Goal: Use online tool/utility: Utilize a website feature to perform a specific function

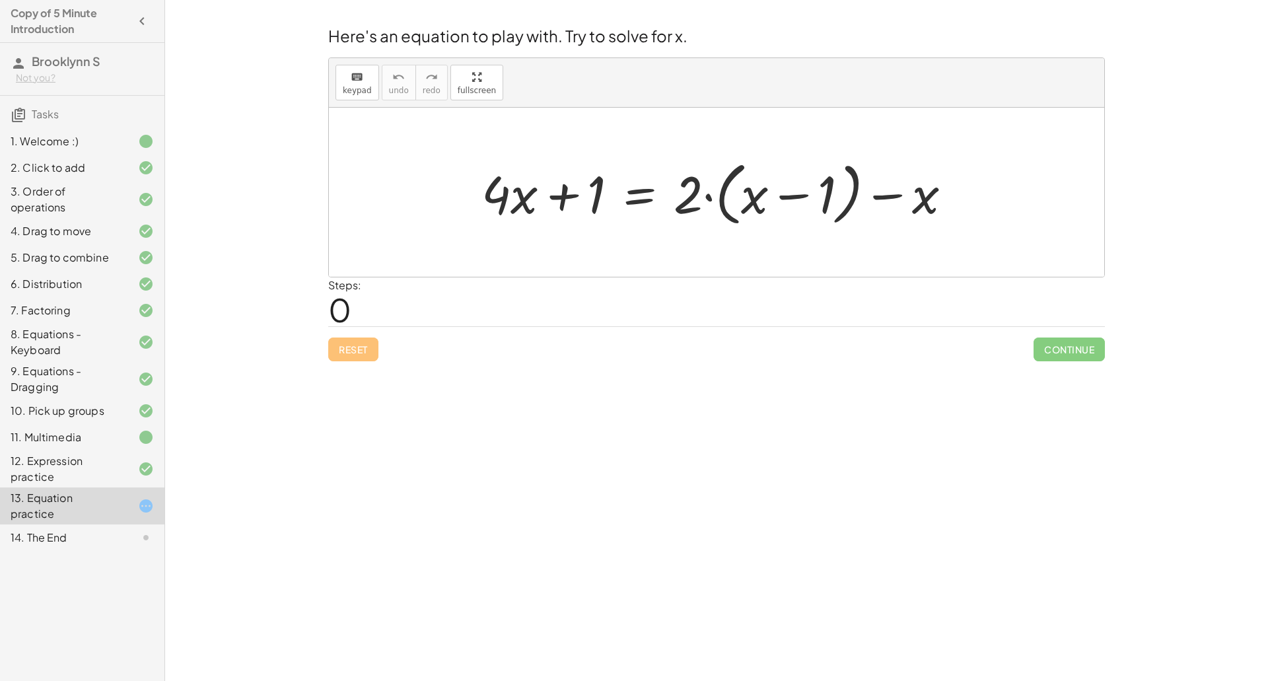
click at [770, 189] on div at bounding box center [722, 193] width 494 height 76
drag, startPoint x: 934, startPoint y: 205, endPoint x: 760, endPoint y: 205, distance: 174.3
click at [760, 205] on div at bounding box center [722, 193] width 494 height 76
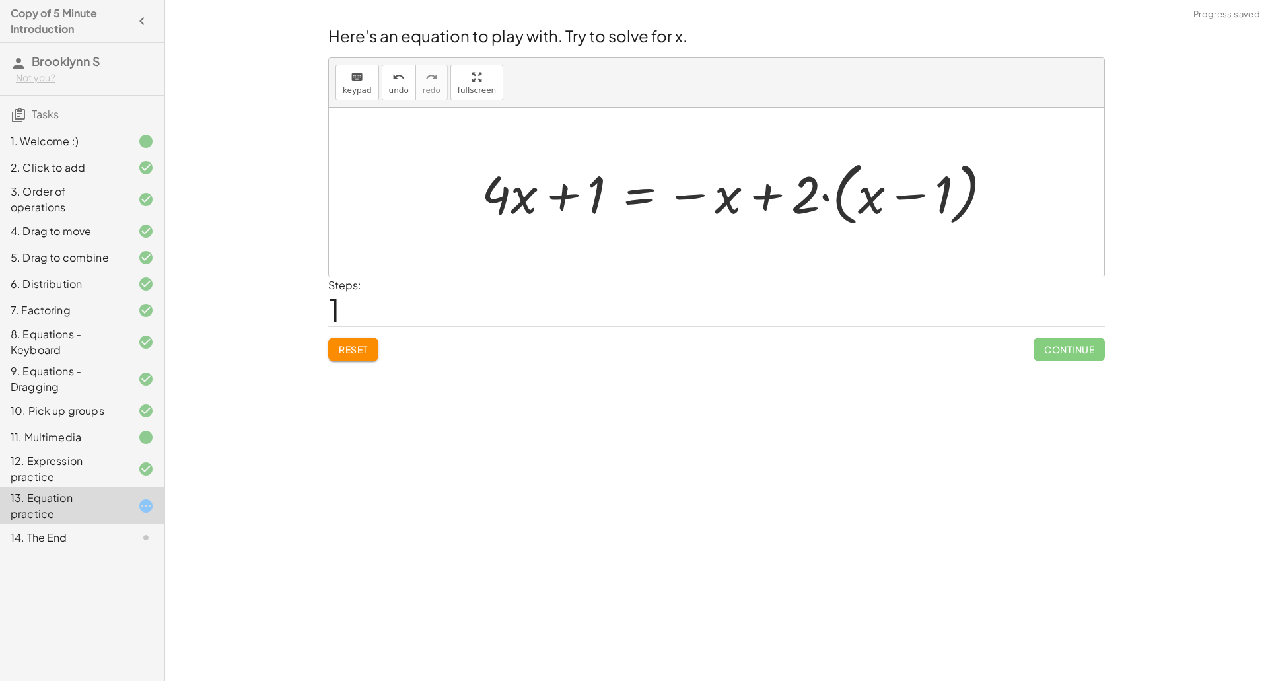
click at [345, 355] on span "Reset" at bounding box center [353, 349] width 29 height 12
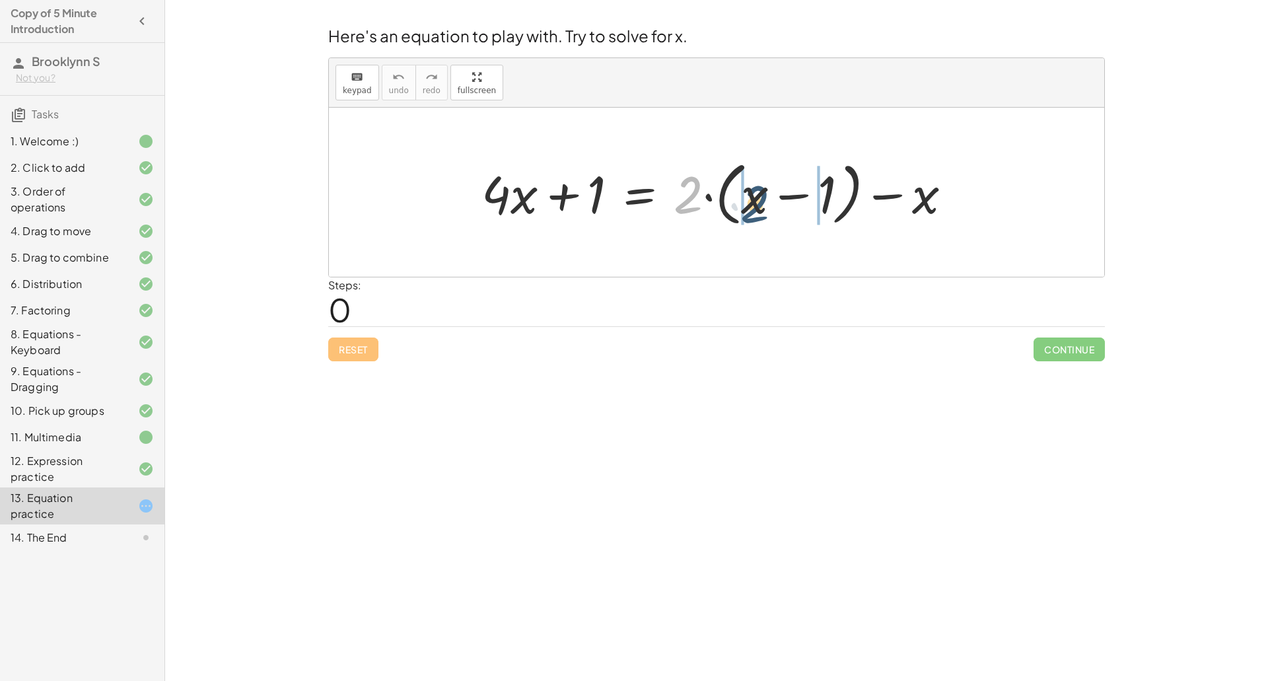
drag, startPoint x: 684, startPoint y: 193, endPoint x: 764, endPoint y: 200, distance: 80.2
click at [764, 200] on div at bounding box center [722, 193] width 494 height 76
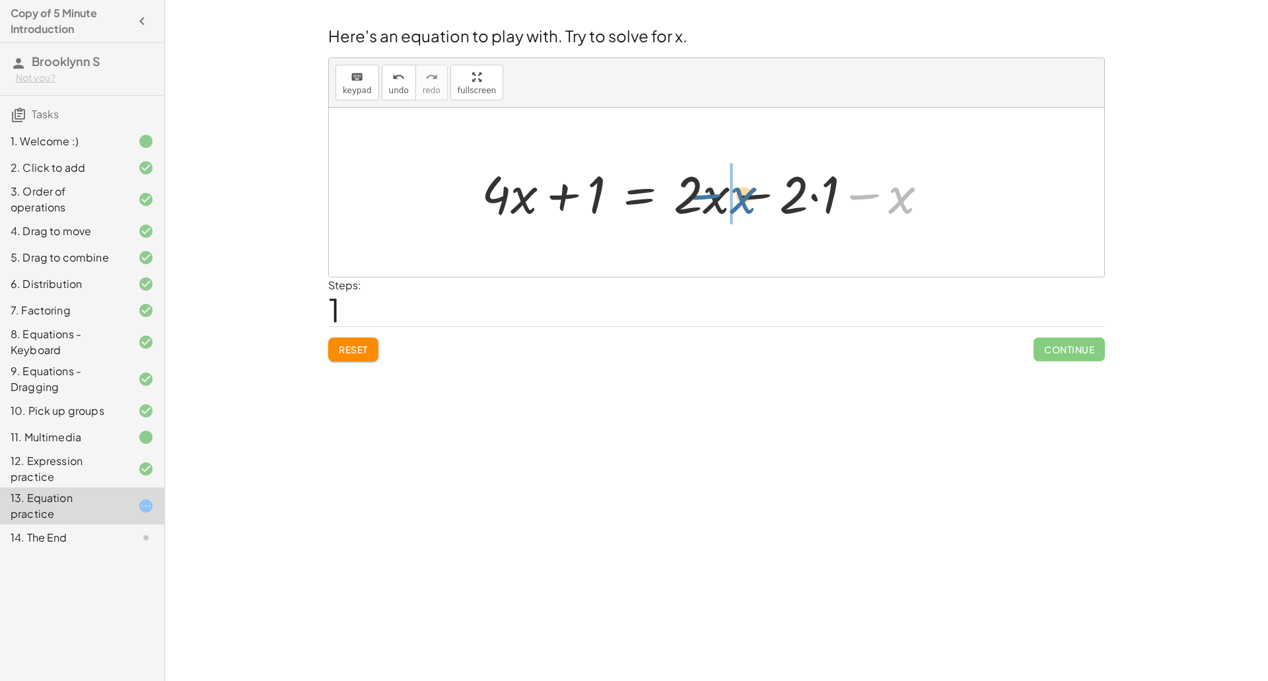
drag, startPoint x: 905, startPoint y: 205, endPoint x: 741, endPoint y: 205, distance: 163.1
click at [741, 205] on div at bounding box center [710, 192] width 470 height 68
click at [751, 195] on div at bounding box center [710, 192] width 470 height 68
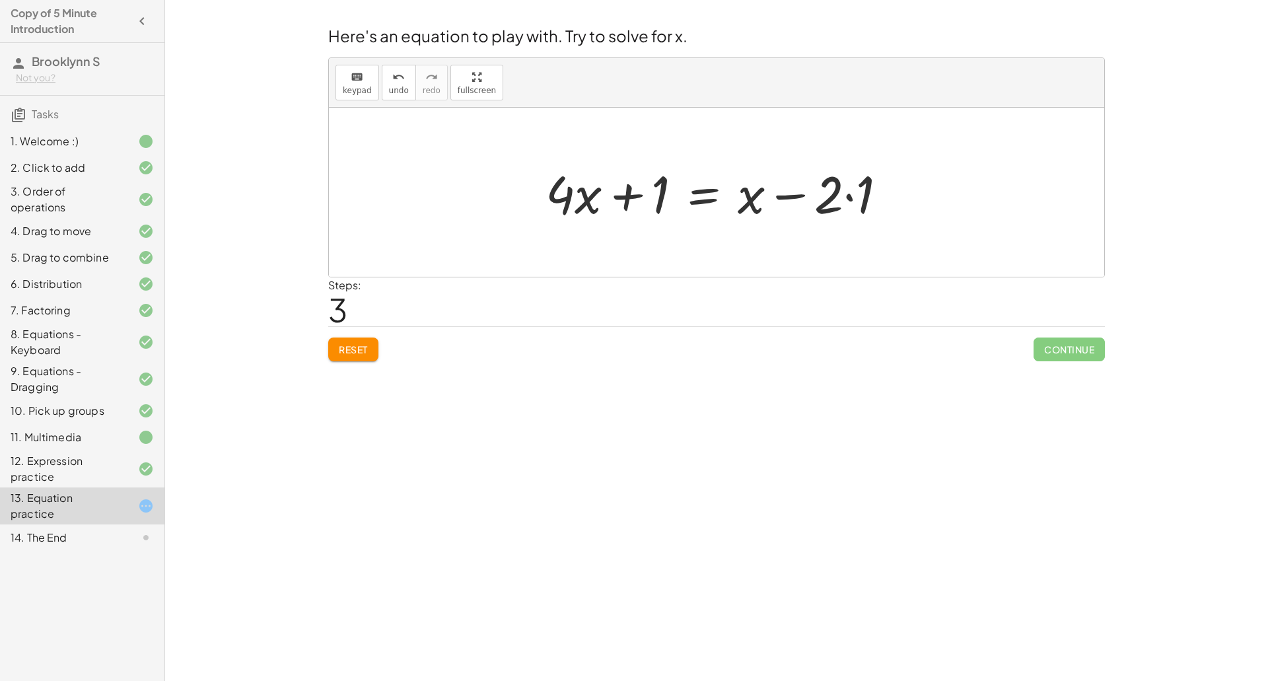
click at [697, 199] on div at bounding box center [721, 192] width 365 height 68
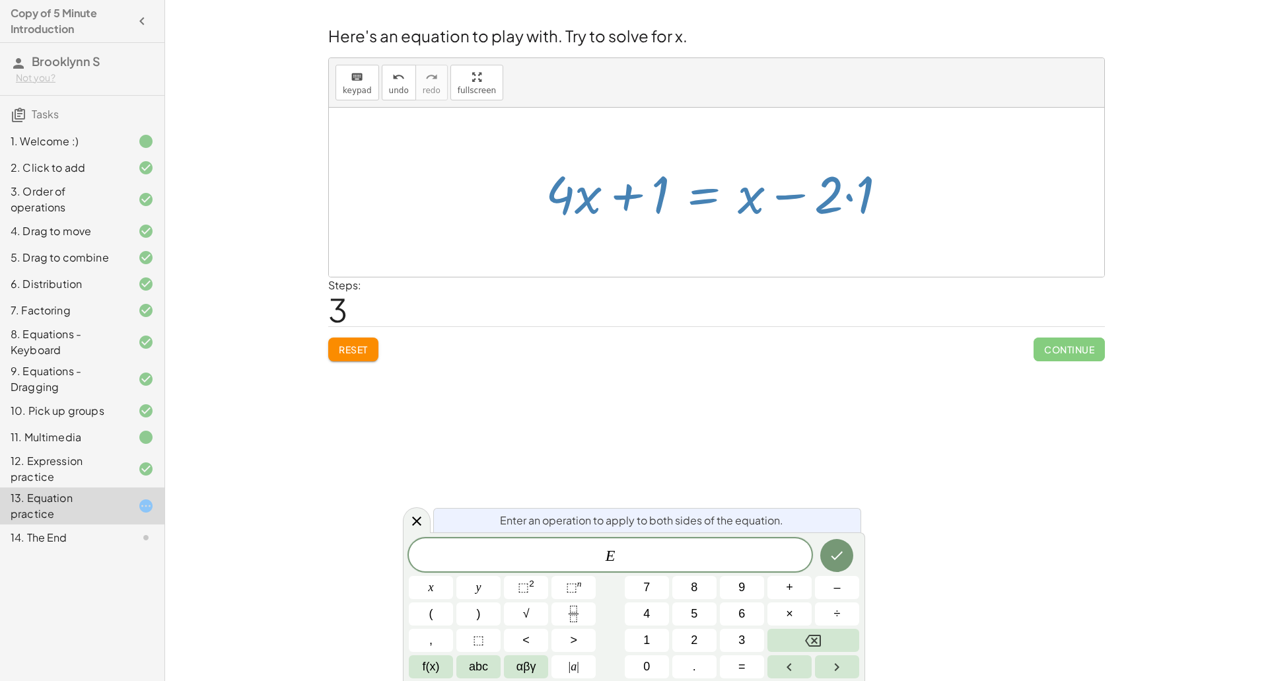
click at [755, 359] on div "Reset Continue" at bounding box center [716, 343] width 776 height 35
click at [423, 512] on div at bounding box center [417, 520] width 28 height 26
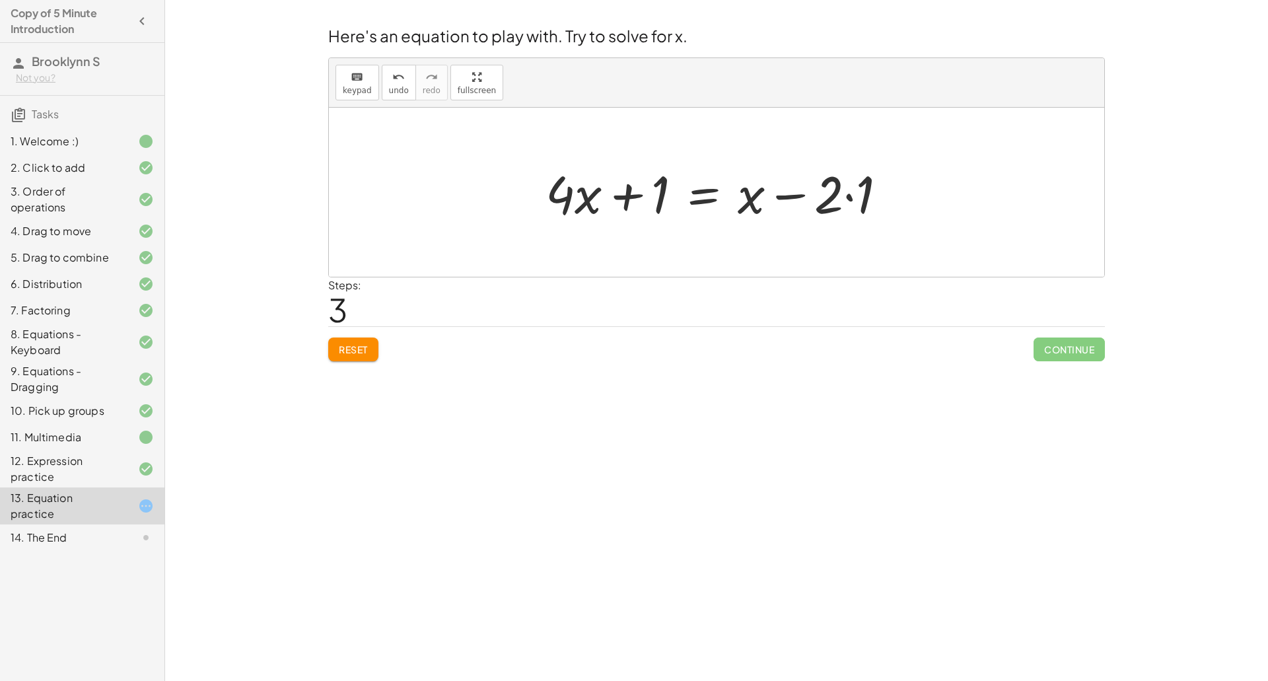
click at [624, 199] on div at bounding box center [721, 192] width 365 height 68
drag, startPoint x: 747, startPoint y: 207, endPoint x: 591, endPoint y: 211, distance: 155.9
click at [591, 211] on div at bounding box center [721, 192] width 365 height 68
click at [789, 199] on div at bounding box center [721, 192] width 365 height 68
click at [848, 201] on div at bounding box center [721, 192] width 365 height 68
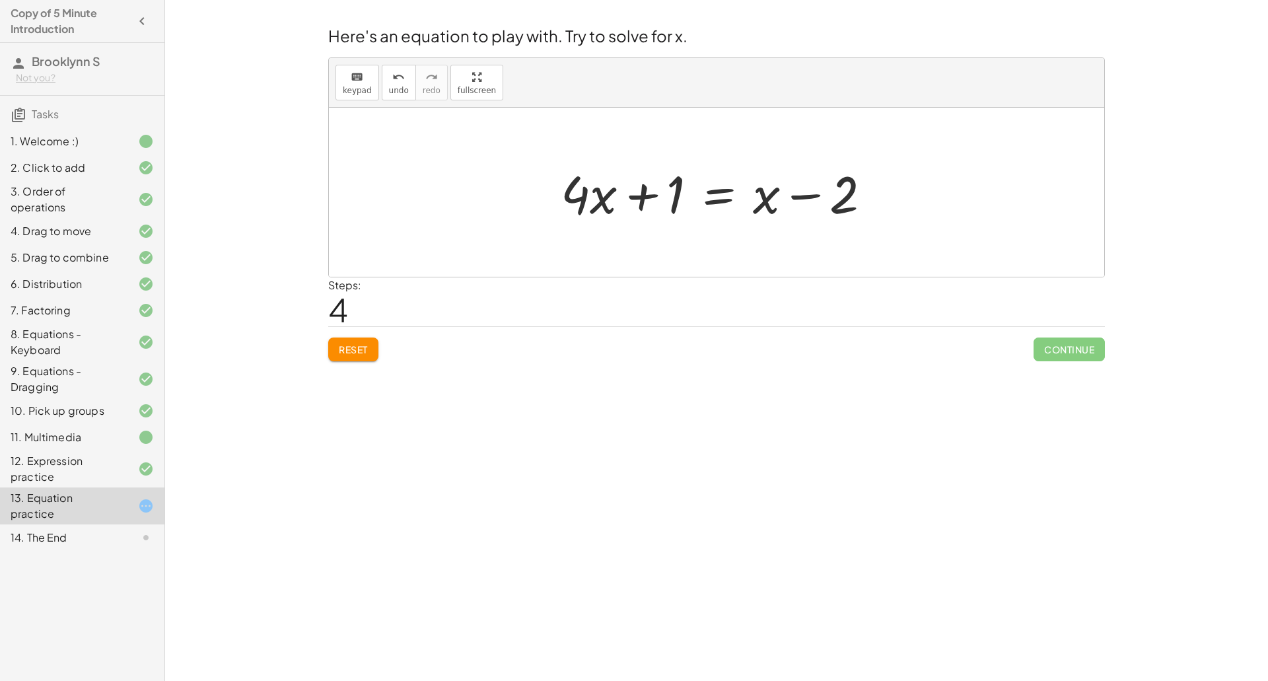
click at [804, 201] on div at bounding box center [721, 192] width 334 height 68
click at [650, 195] on div at bounding box center [721, 192] width 334 height 68
click at [718, 201] on div at bounding box center [721, 192] width 334 height 68
drag, startPoint x: 662, startPoint y: 195, endPoint x: 541, endPoint y: 205, distance: 121.9
drag, startPoint x: 609, startPoint y: 193, endPoint x: 497, endPoint y: 192, distance: 112.3
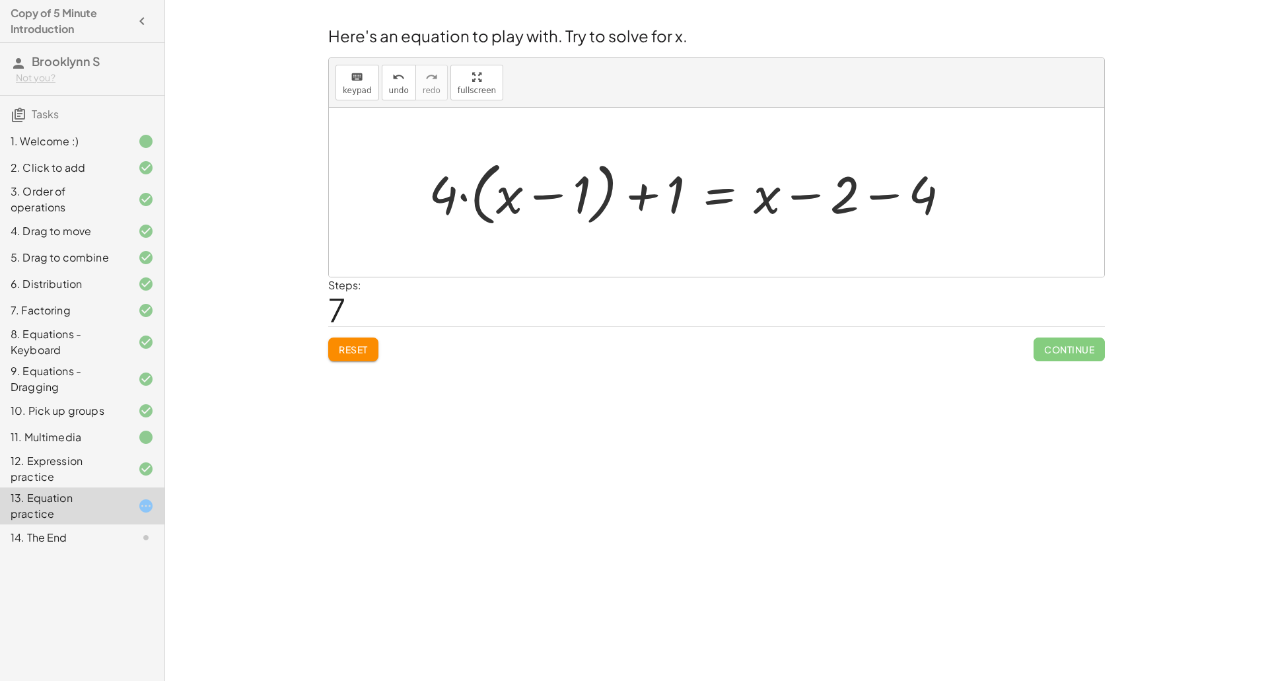
click at [360, 345] on span "Reset" at bounding box center [353, 349] width 29 height 12
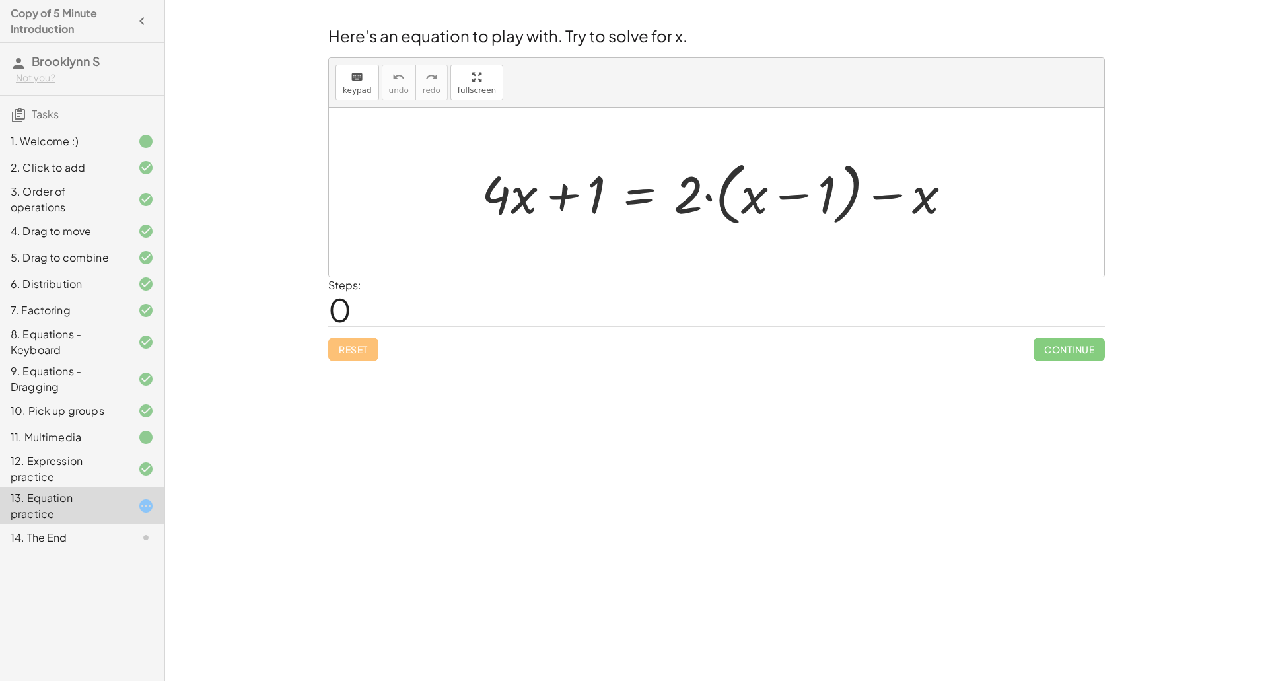
click at [778, 200] on div at bounding box center [722, 193] width 494 height 76
drag, startPoint x: 687, startPoint y: 203, endPoint x: 773, endPoint y: 207, distance: 86.0
click at [773, 207] on div at bounding box center [722, 193] width 494 height 76
drag, startPoint x: 893, startPoint y: 210, endPoint x: 758, endPoint y: 208, distance: 134.7
click at [758, 208] on div at bounding box center [710, 192] width 470 height 68
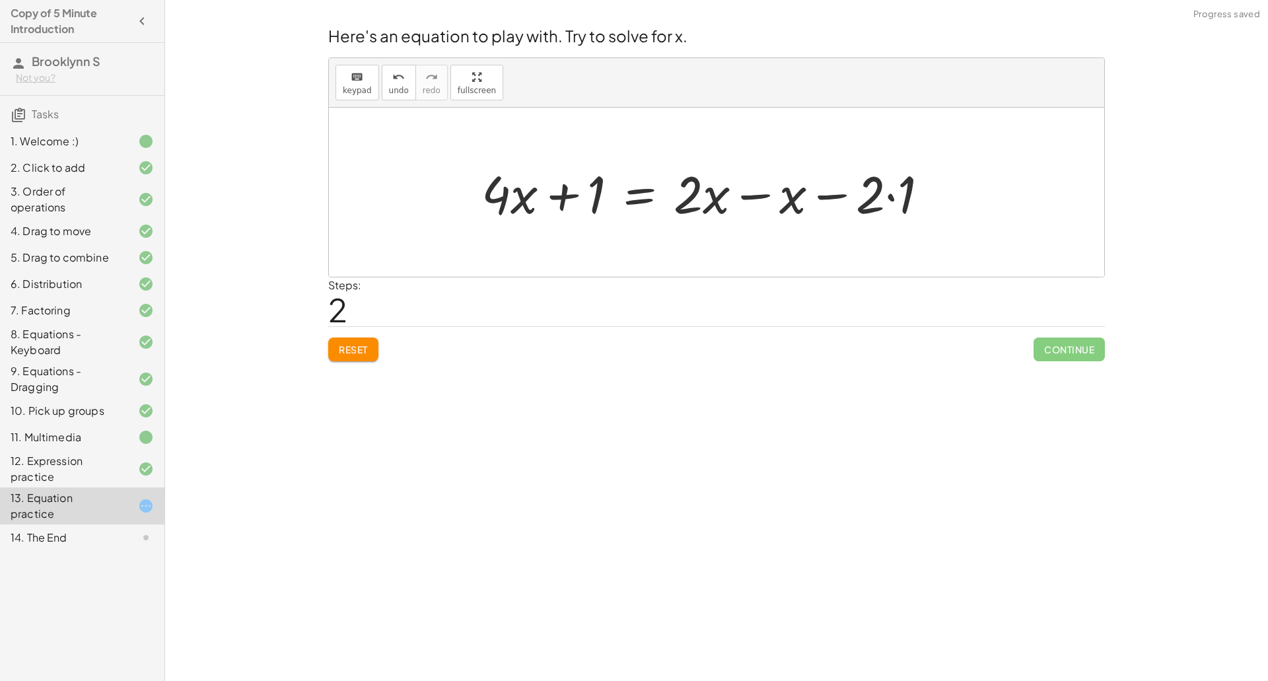
click at [759, 194] on div at bounding box center [710, 192] width 470 height 68
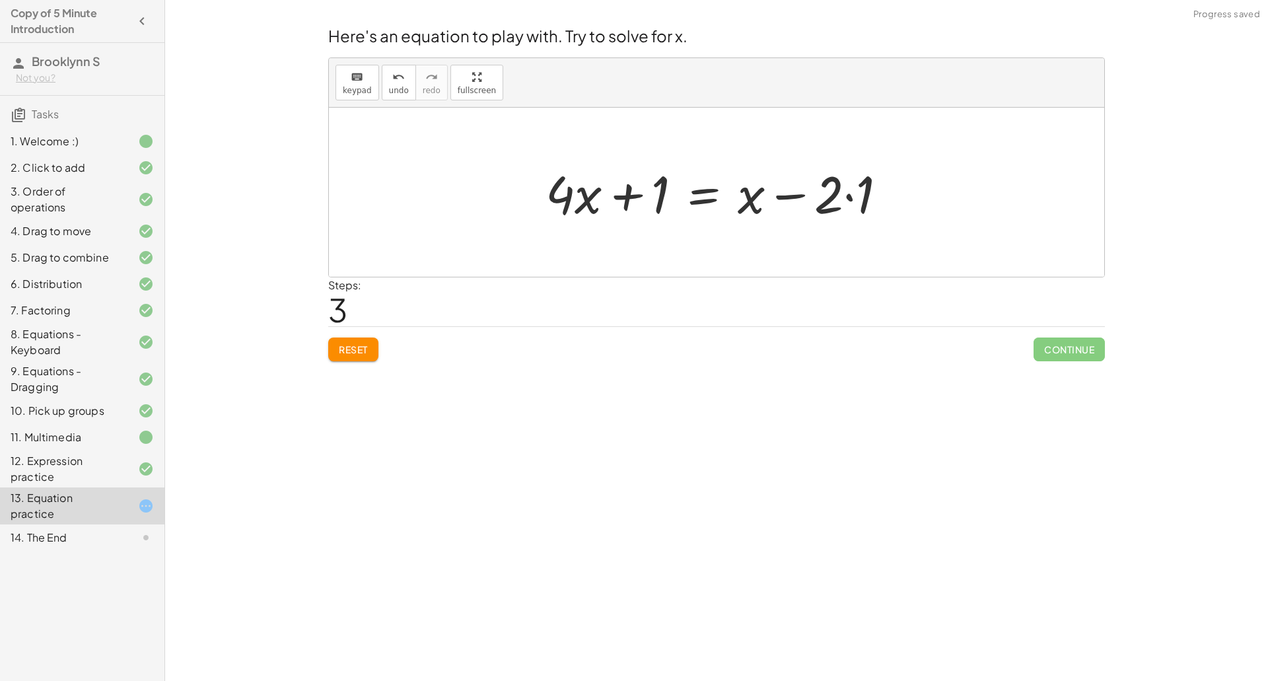
click at [712, 197] on div at bounding box center [721, 192] width 365 height 68
drag, startPoint x: 652, startPoint y: 195, endPoint x: 551, endPoint y: 194, distance: 101.0
click at [551, 194] on div at bounding box center [721, 192] width 522 height 68
click at [533, 193] on div at bounding box center [721, 192] width 522 height 68
click at [543, 201] on div at bounding box center [721, 192] width 522 height 68
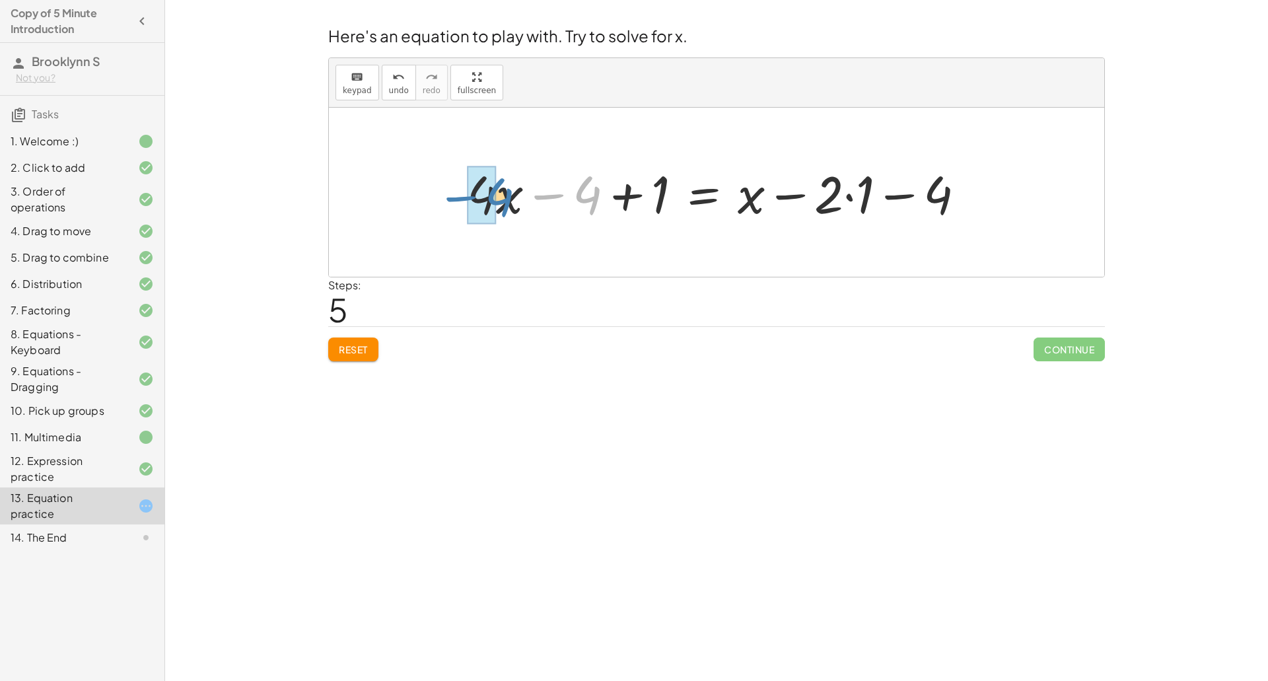
drag, startPoint x: 580, startPoint y: 201, endPoint x: 489, endPoint y: 205, distance: 91.2
click at [858, 196] on div at bounding box center [695, 193] width 576 height 76
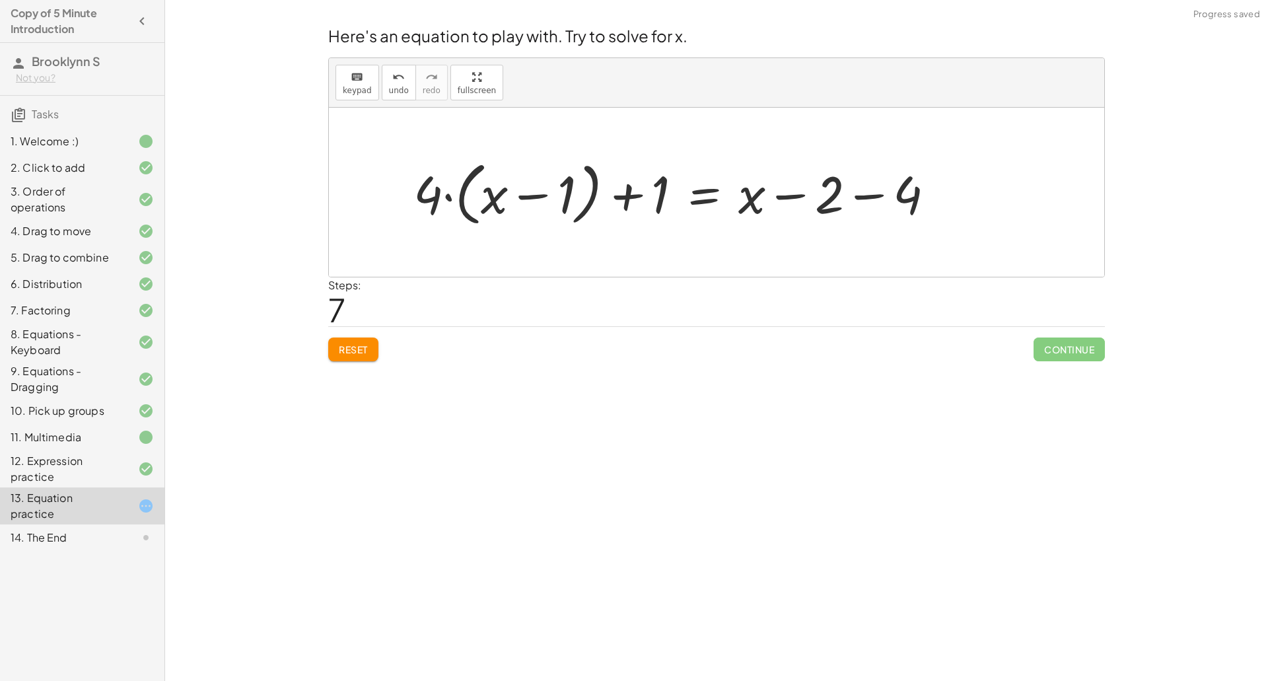
click at [874, 199] on div at bounding box center [679, 193] width 545 height 76
click at [795, 196] on div at bounding box center [640, 193] width 467 height 76
click at [521, 199] on div at bounding box center [640, 193] width 467 height 76
drag, startPoint x: 660, startPoint y: 197, endPoint x: 467, endPoint y: 203, distance: 192.2
click at [467, 203] on div at bounding box center [640, 193] width 467 height 76
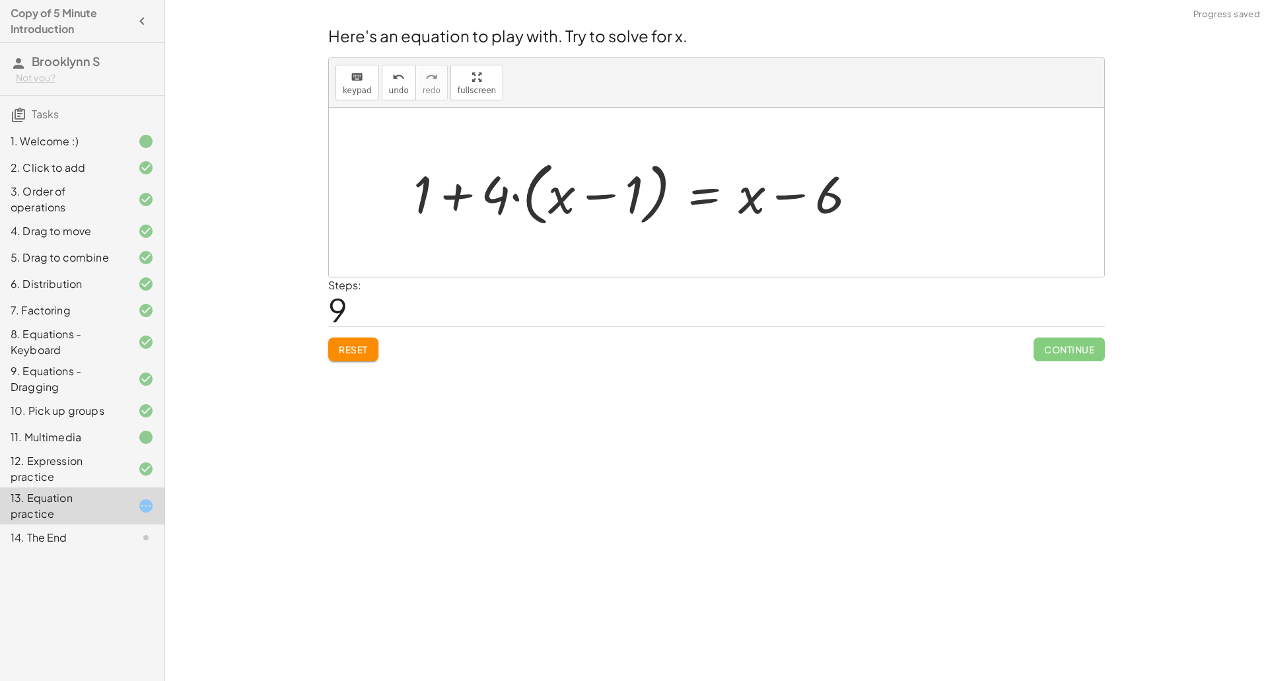
click at [459, 198] on div at bounding box center [640, 193] width 467 height 76
drag, startPoint x: 499, startPoint y: 201, endPoint x: 593, endPoint y: 205, distance: 94.5
click at [593, 205] on div at bounding box center [640, 193] width 467 height 76
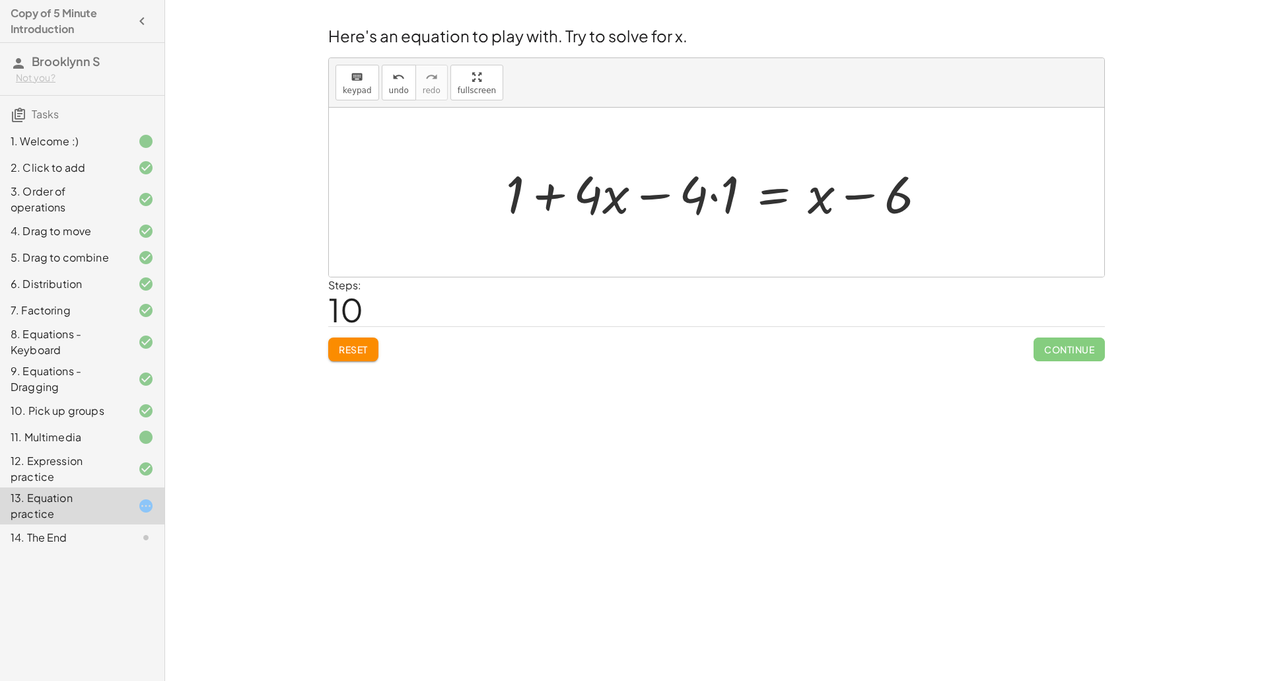
click at [758, 199] on div at bounding box center [721, 192] width 444 height 68
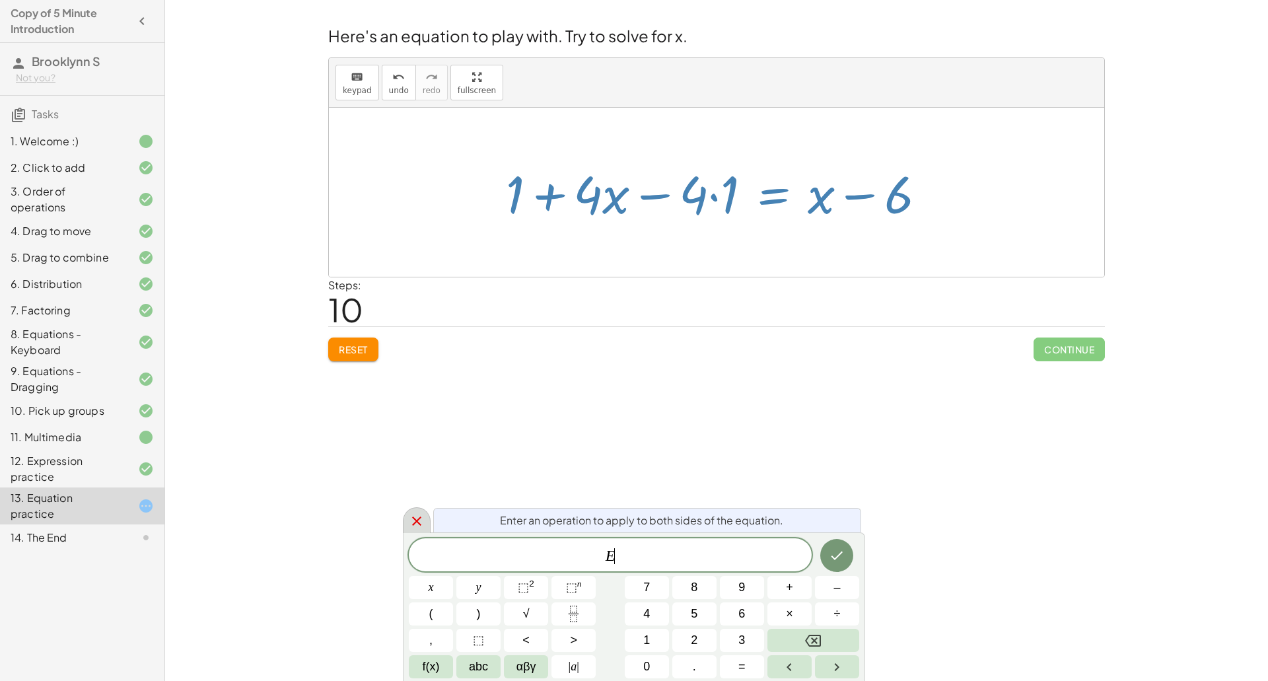
click at [419, 522] on icon at bounding box center [417, 521] width 16 height 16
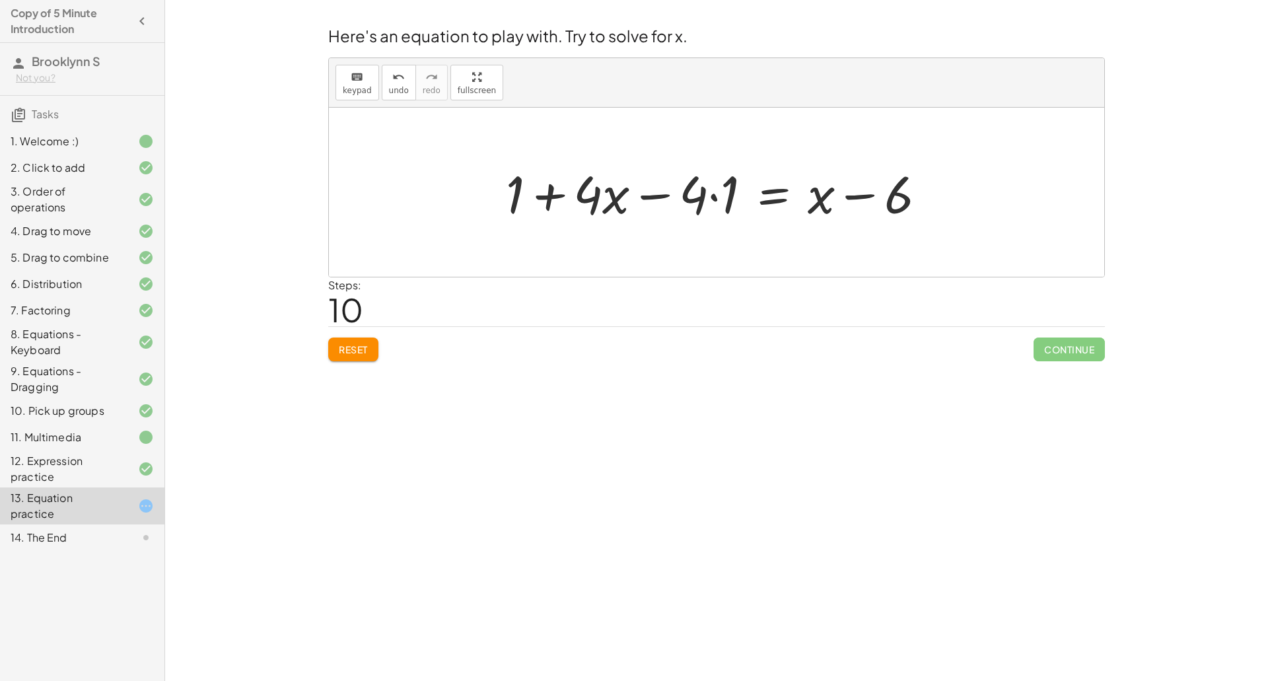
click at [613, 210] on div at bounding box center [721, 192] width 444 height 68
click at [651, 190] on div at bounding box center [721, 192] width 444 height 68
click at [652, 194] on div at bounding box center [721, 192] width 444 height 68
click at [656, 199] on div at bounding box center [721, 192] width 444 height 68
click at [714, 195] on div at bounding box center [721, 192] width 444 height 68
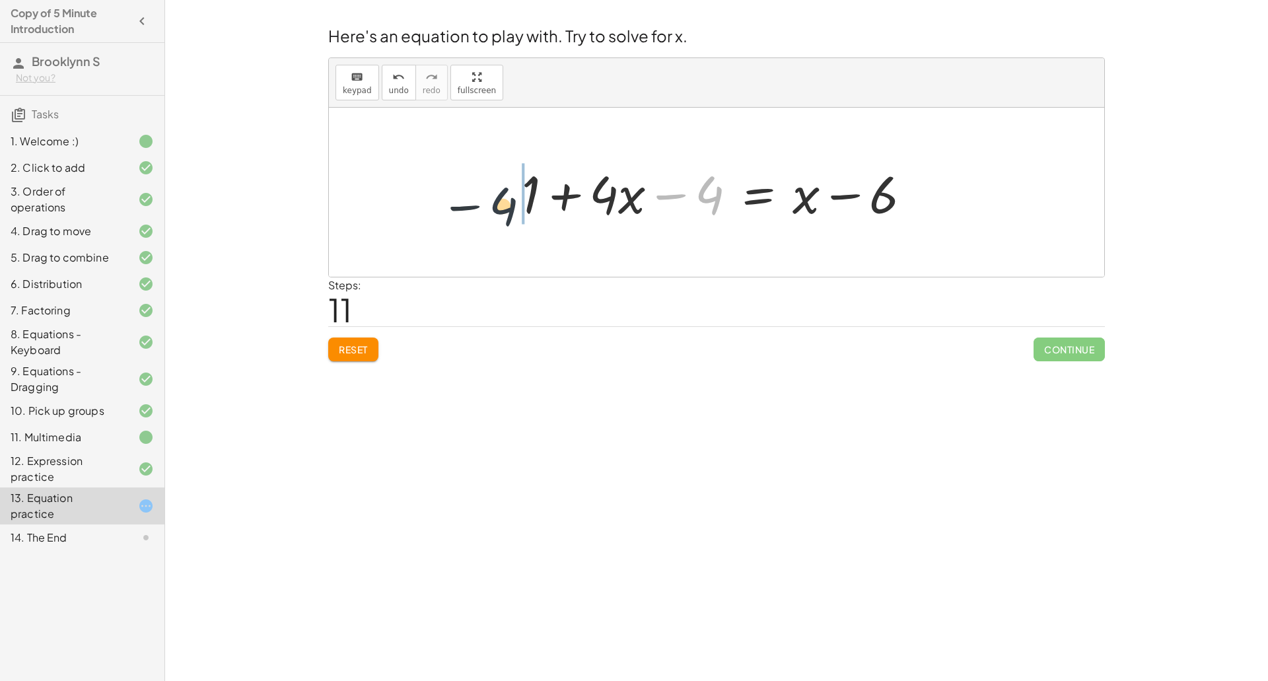
drag, startPoint x: 714, startPoint y: 199, endPoint x: 493, endPoint y: 207, distance: 221.3
click at [493, 207] on div "+ · 4 · x + 1 = + · 2 · ( + x − 1 ) − x + · 4 · x + 1 = + · 2 · x − · 2 · 1 − x…" at bounding box center [716, 192] width 775 height 169
click at [576, 207] on div at bounding box center [692, 192] width 454 height 68
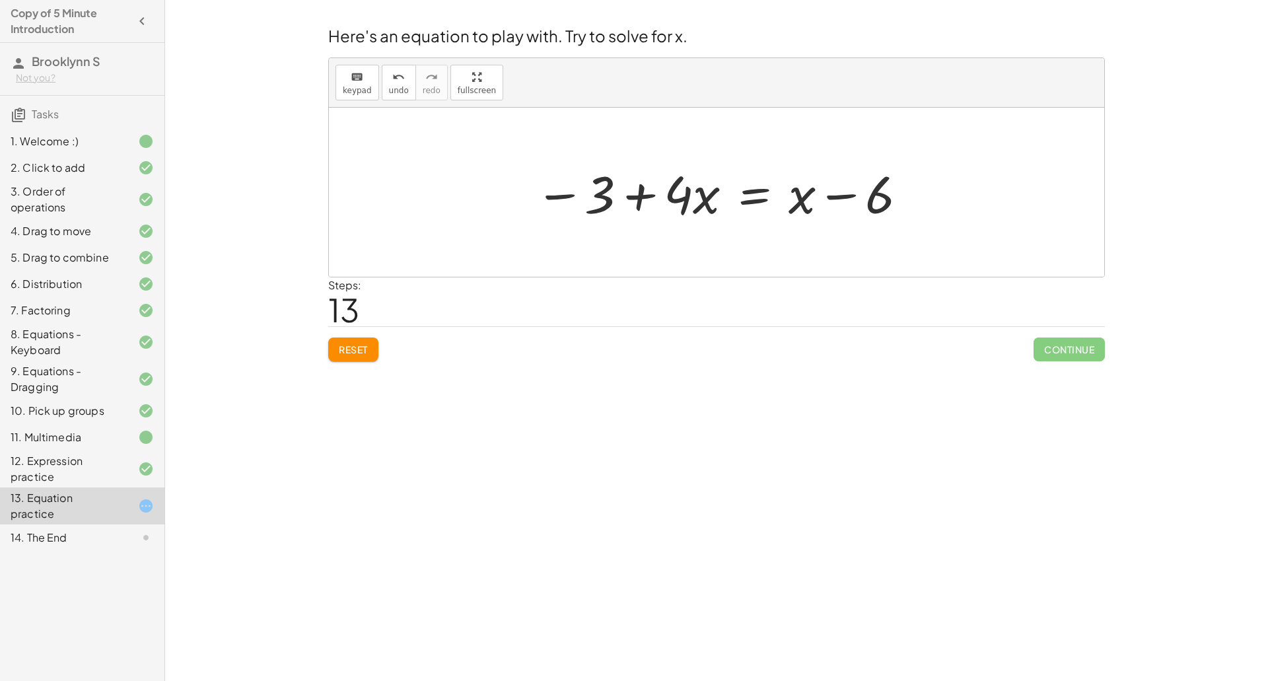
click at [755, 204] on div at bounding box center [721, 192] width 387 height 68
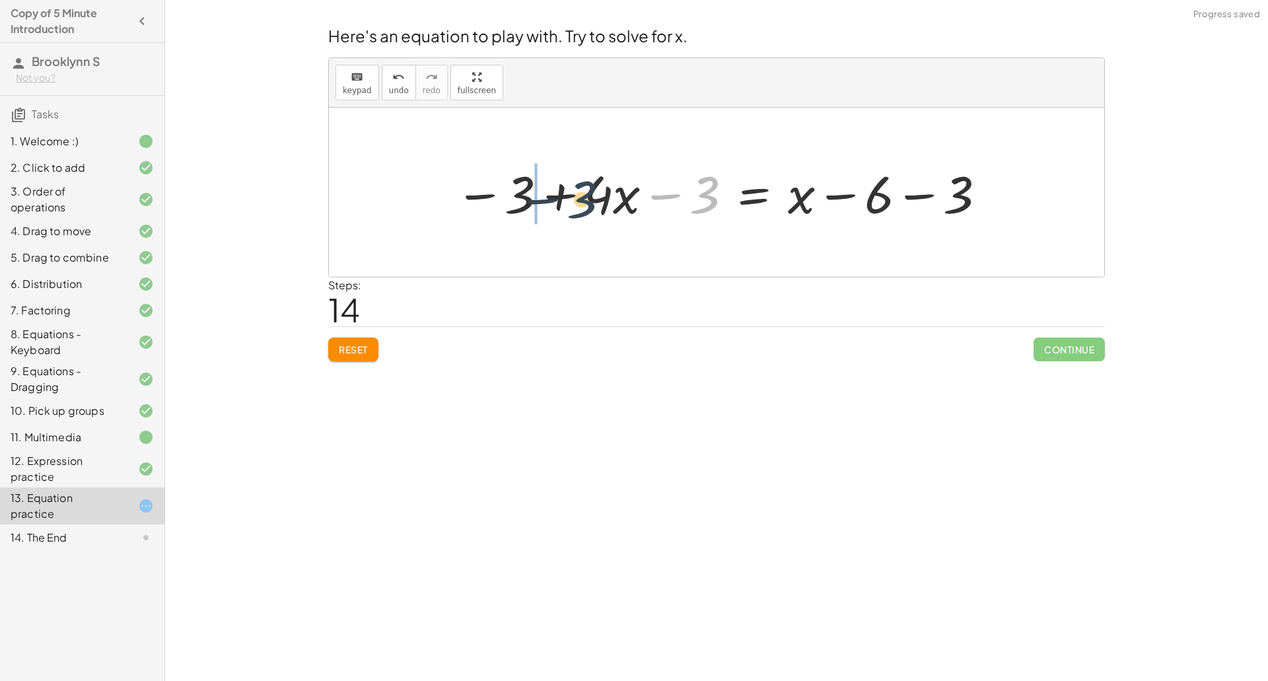
drag, startPoint x: 690, startPoint y: 188, endPoint x: 541, endPoint y: 190, distance: 149.2
click at [541, 190] on div at bounding box center [721, 192] width 546 height 68
click at [549, 195] on div at bounding box center [721, 192] width 546 height 68
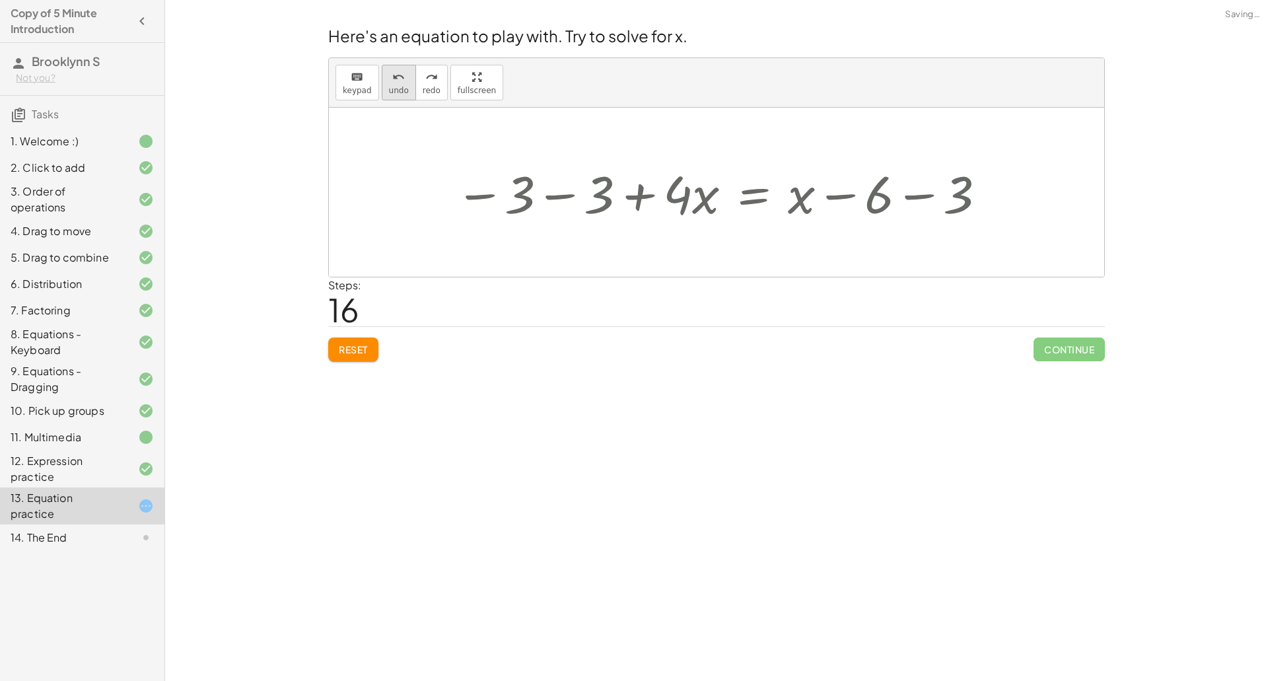
click at [383, 85] on button "undo undo" at bounding box center [399, 83] width 34 height 36
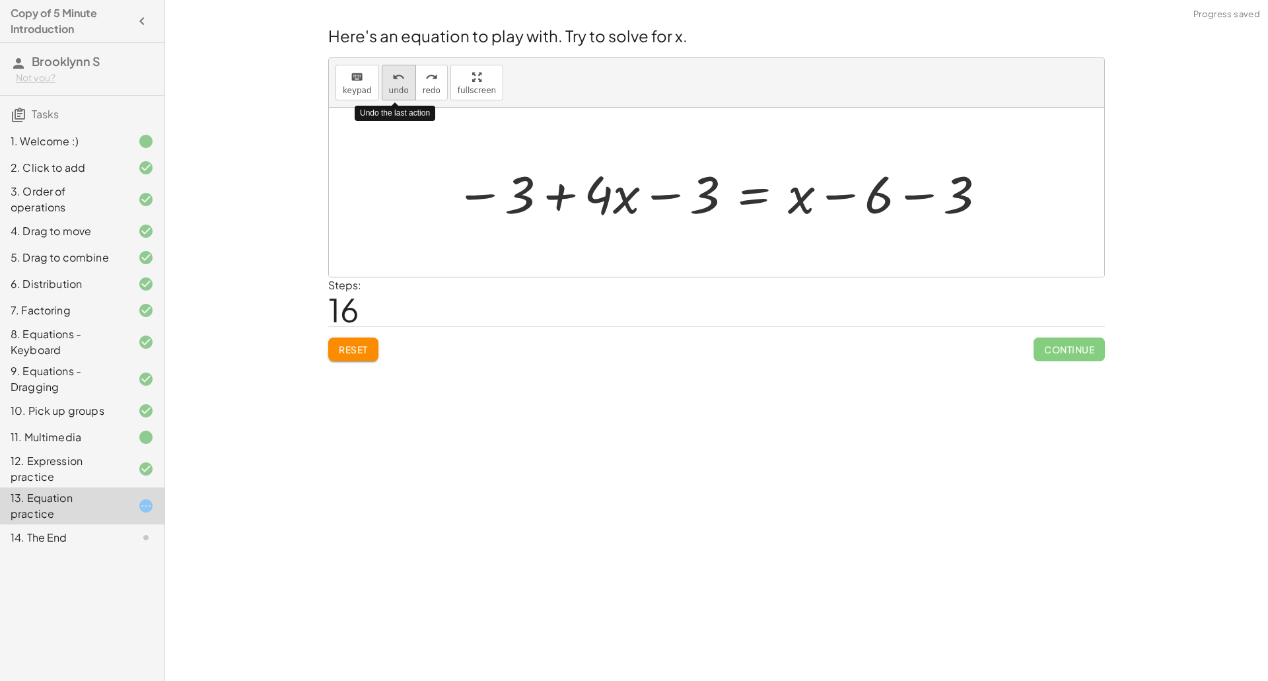
click at [383, 86] on button "undo undo" at bounding box center [399, 83] width 34 height 36
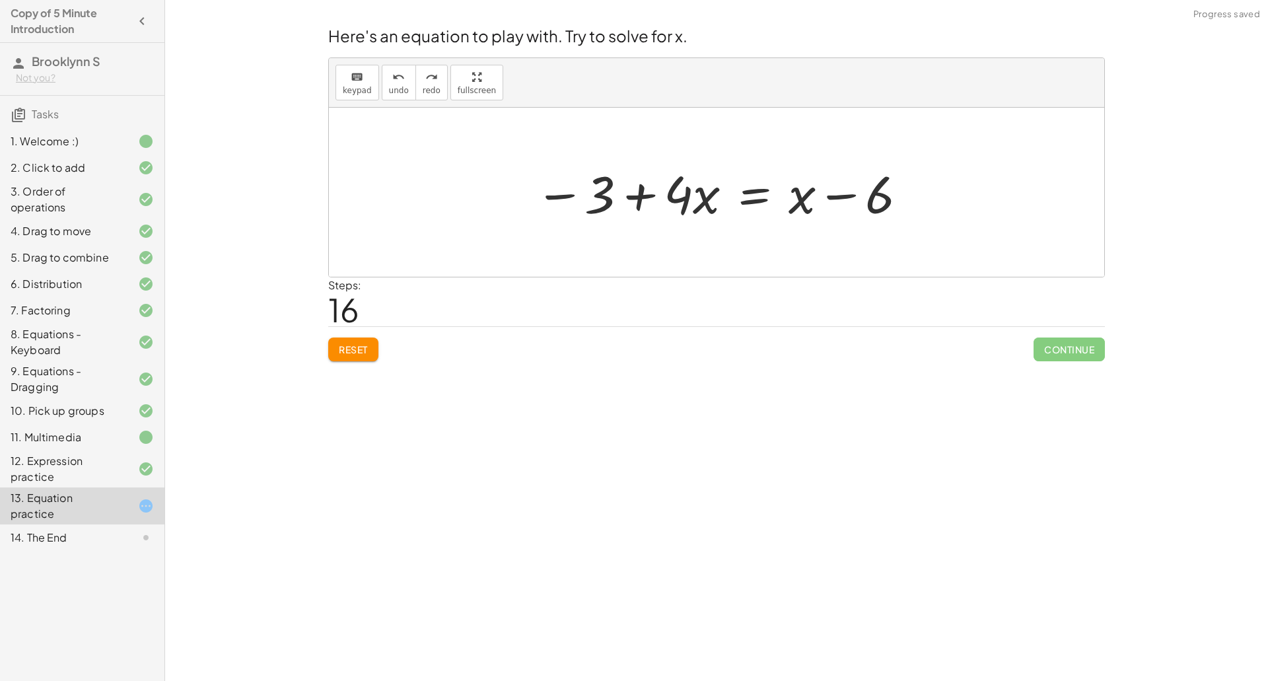
click at [746, 193] on div at bounding box center [721, 192] width 387 height 68
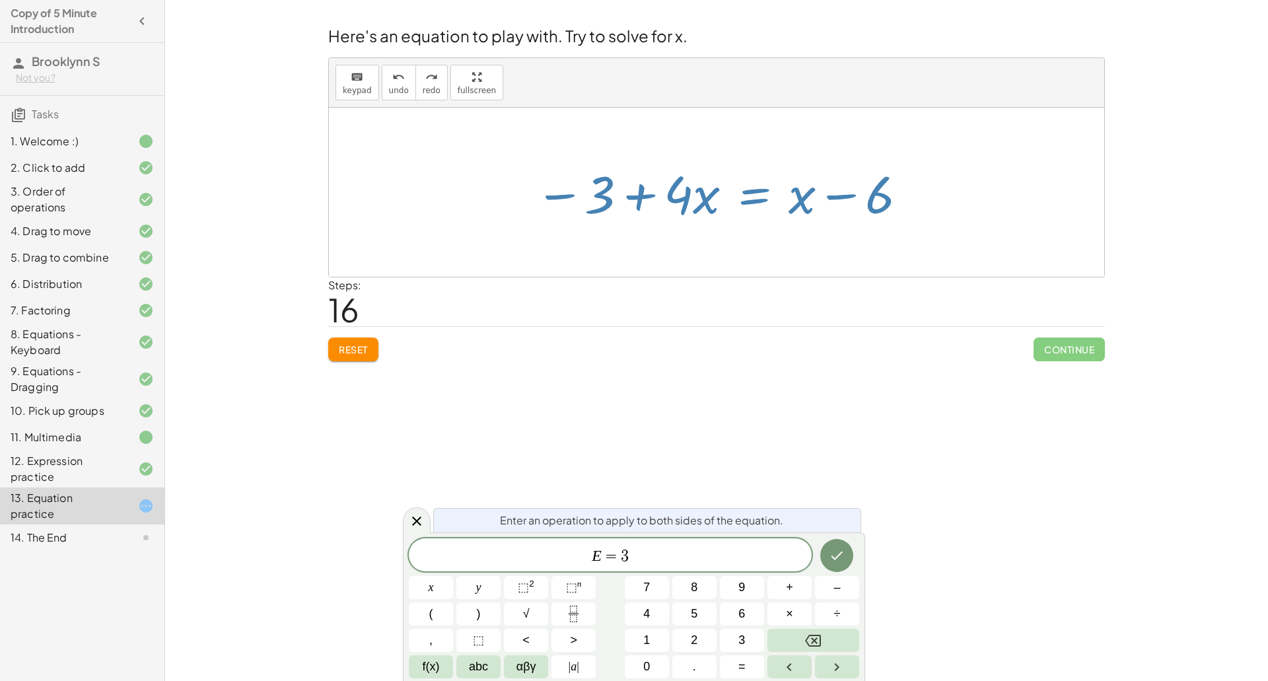
click at [453, 576] on div at bounding box center [431, 587] width 44 height 23
click at [841, 561] on icon "Done" at bounding box center [837, 555] width 16 height 16
click at [796, 591] on button "+" at bounding box center [789, 587] width 44 height 23
click at [734, 639] on button "3" at bounding box center [742, 640] width 44 height 23
click at [416, 522] on icon at bounding box center [417, 521] width 16 height 16
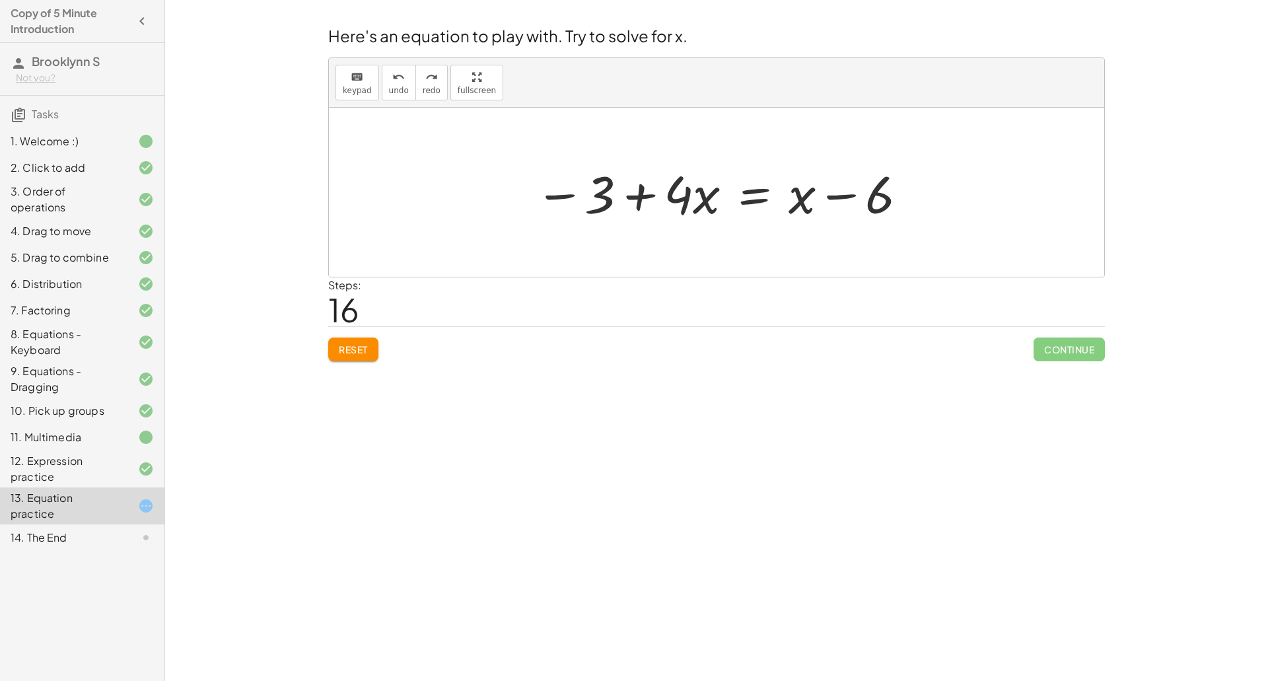
click at [757, 208] on div at bounding box center [721, 192] width 387 height 68
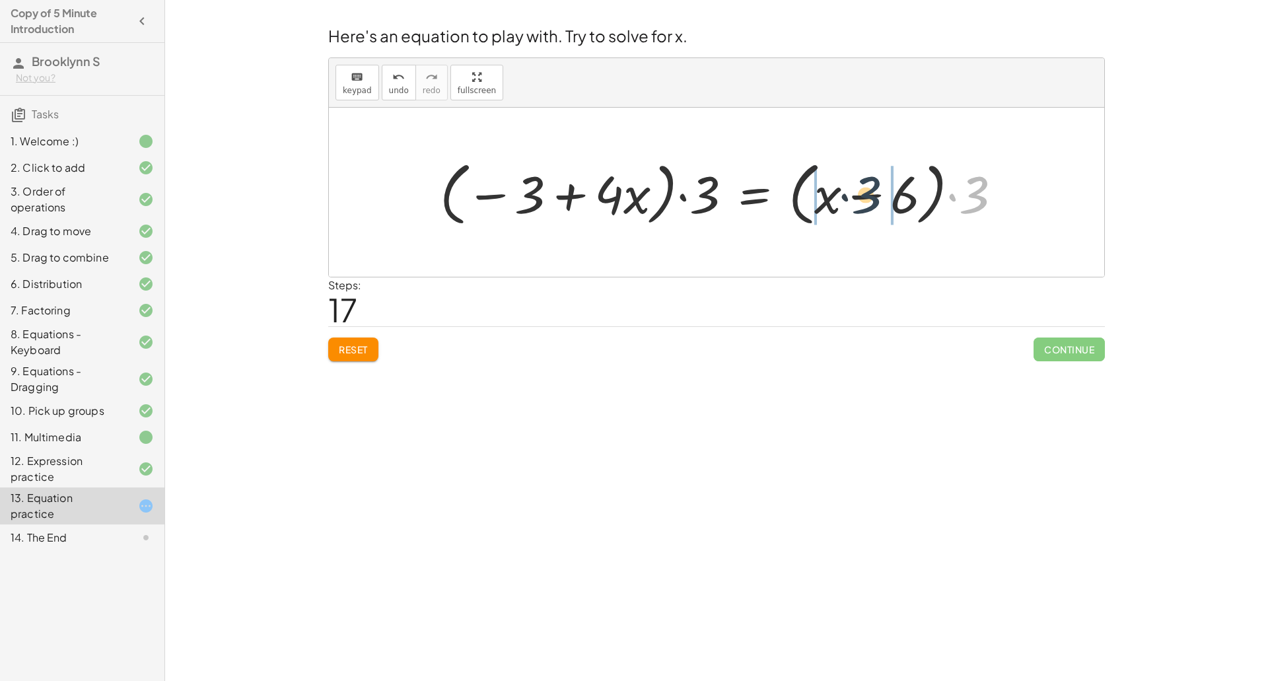
drag, startPoint x: 981, startPoint y: 199, endPoint x: 870, endPoint y: 199, distance: 110.3
click at [870, 199] on div at bounding box center [726, 193] width 586 height 76
click at [936, 199] on div at bounding box center [714, 193] width 563 height 76
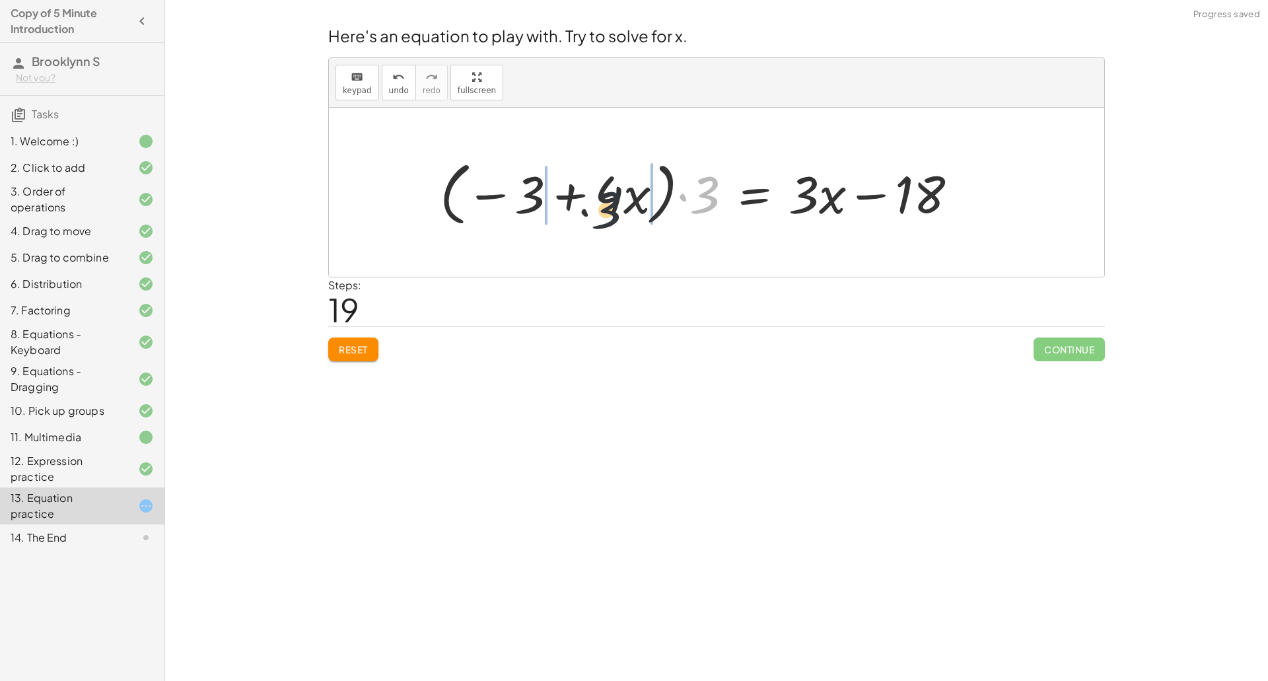
drag, startPoint x: 709, startPoint y: 207, endPoint x: 566, endPoint y: 221, distance: 144.0
click at [566, 221] on div at bounding box center [703, 193] width 541 height 76
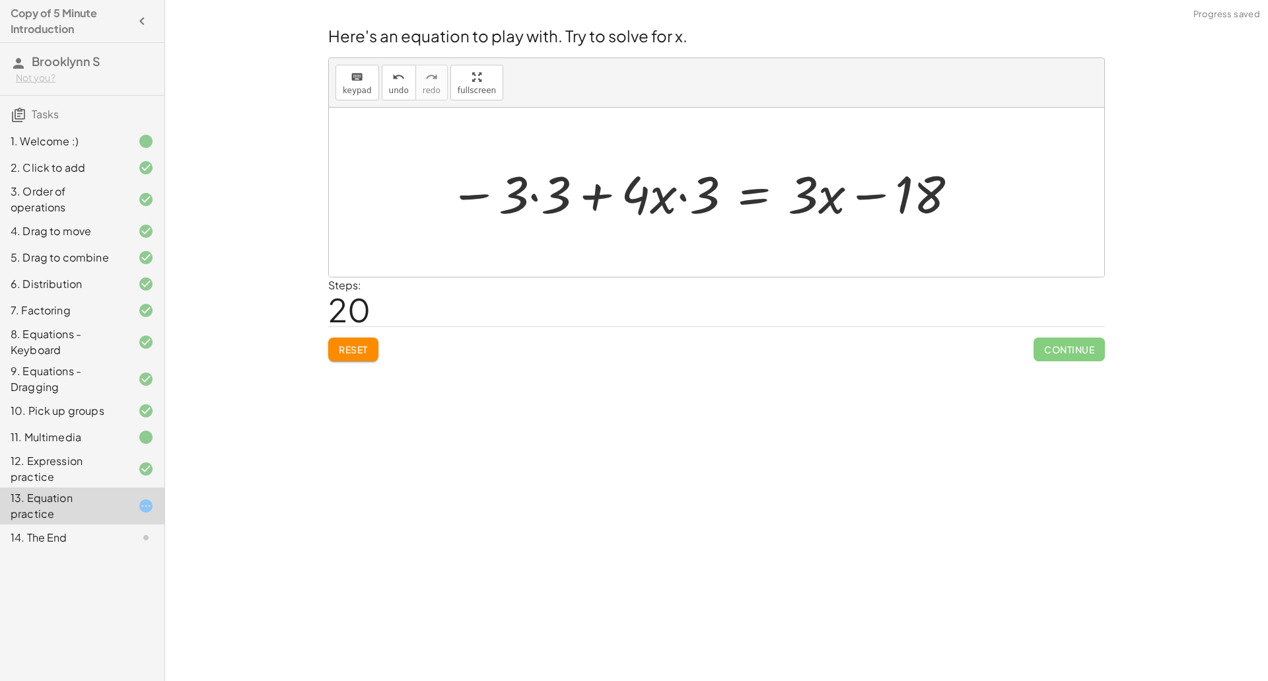
click at [538, 197] on div at bounding box center [703, 192] width 523 height 68
click at [686, 197] on div at bounding box center [727, 192] width 476 height 68
click at [683, 198] on div at bounding box center [727, 192] width 476 height 68
drag, startPoint x: 705, startPoint y: 199, endPoint x: 540, endPoint y: 205, distance: 165.2
click at [540, 205] on div at bounding box center [727, 192] width 476 height 68
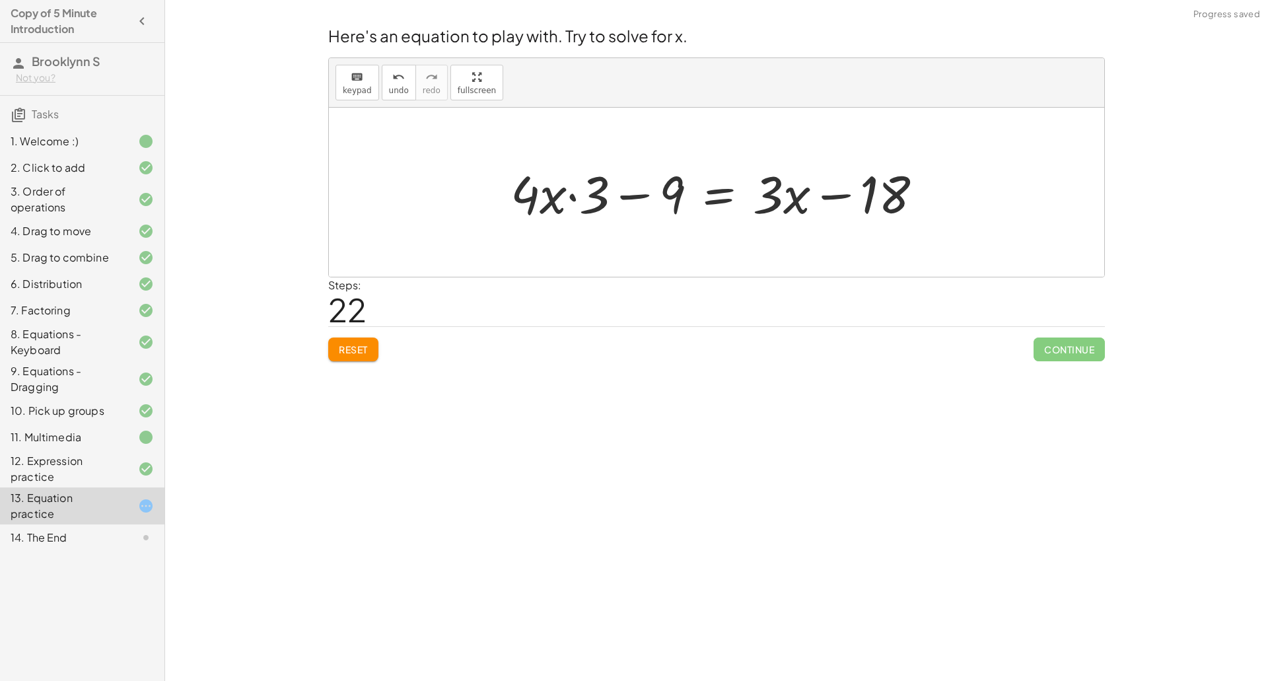
click at [633, 197] on div at bounding box center [722, 192] width 436 height 68
drag, startPoint x: 593, startPoint y: 197, endPoint x: 677, endPoint y: 200, distance: 84.6
